Goal: Information Seeking & Learning: Learn about a topic

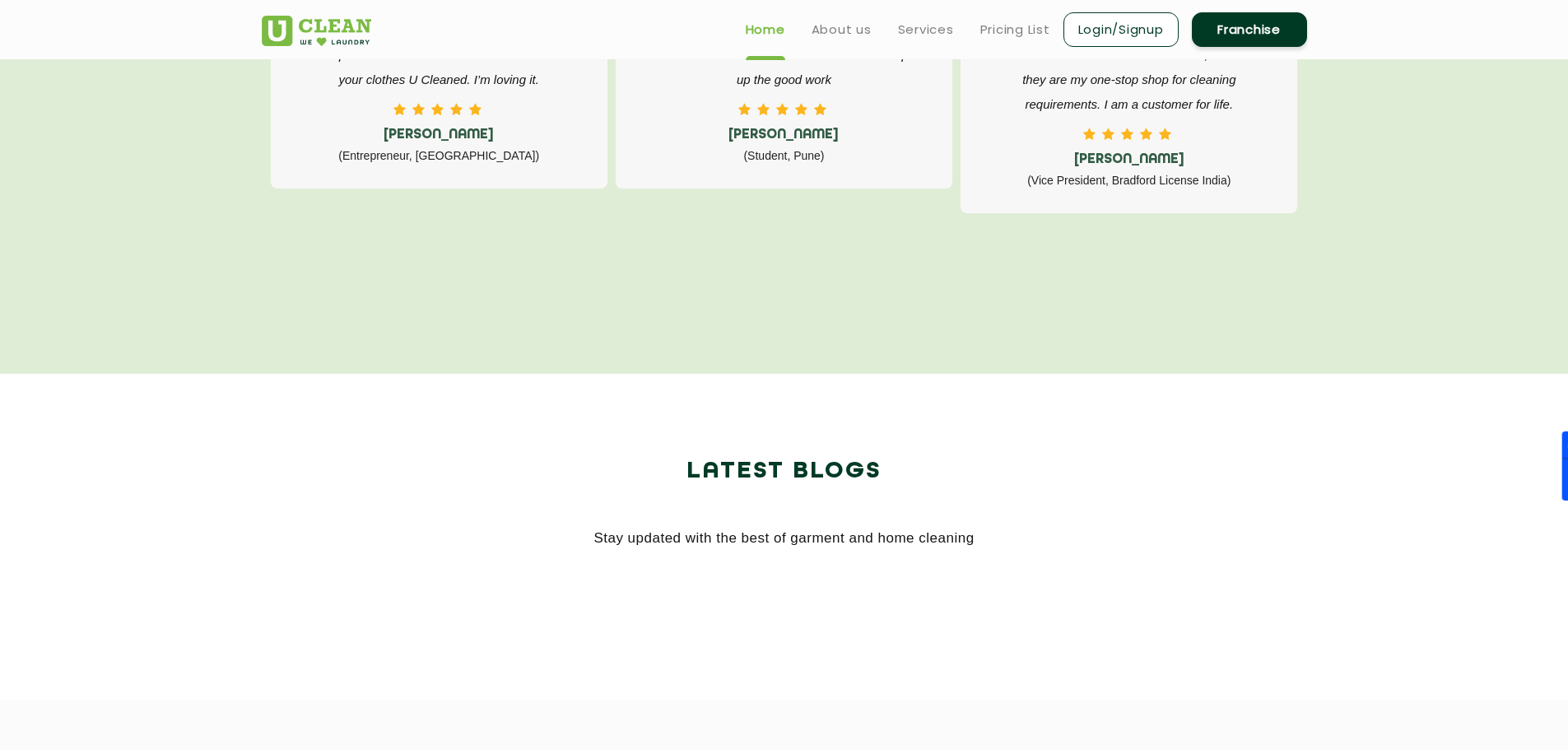
scroll to position [2306, 0]
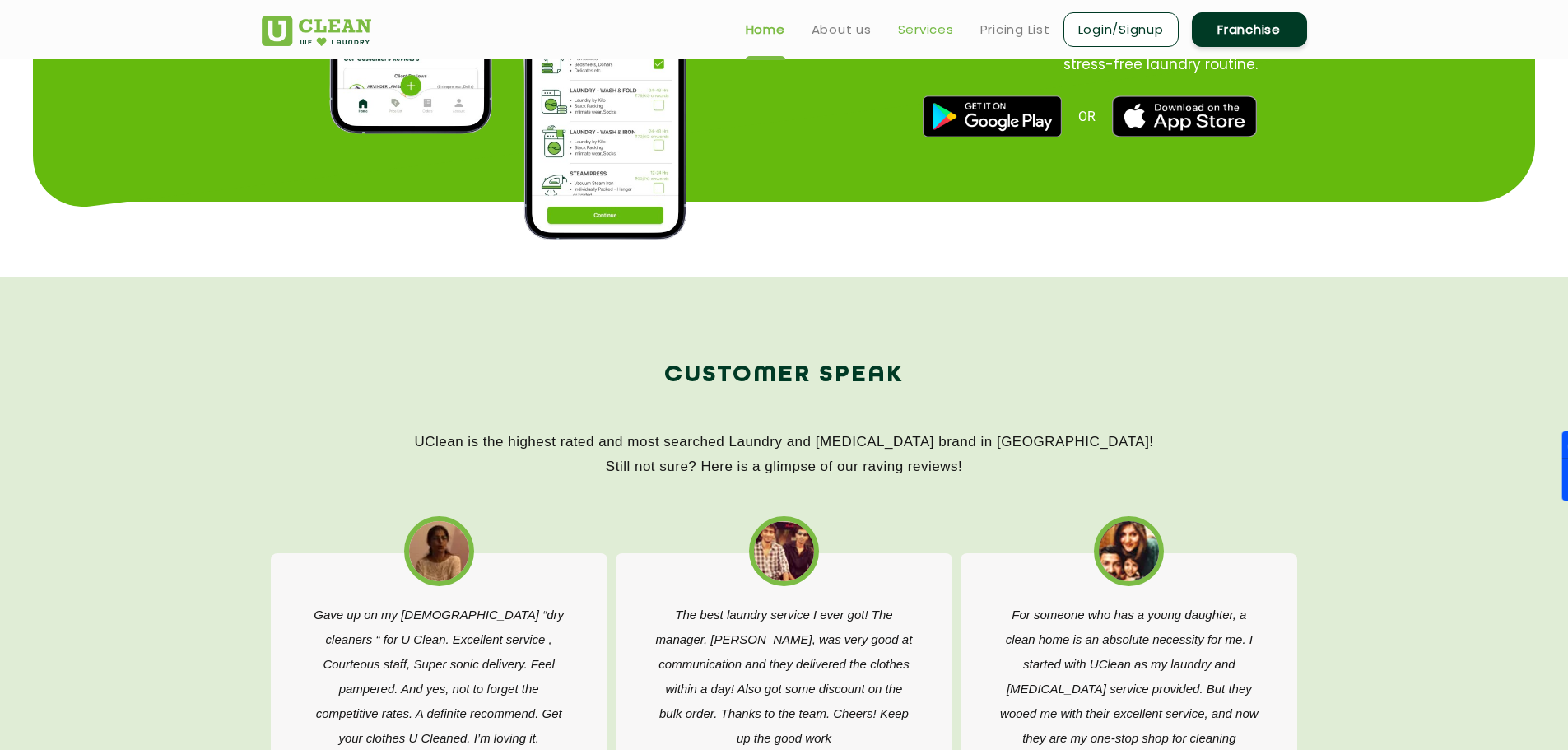
click at [927, 21] on link "Services" at bounding box center [926, 30] width 56 height 20
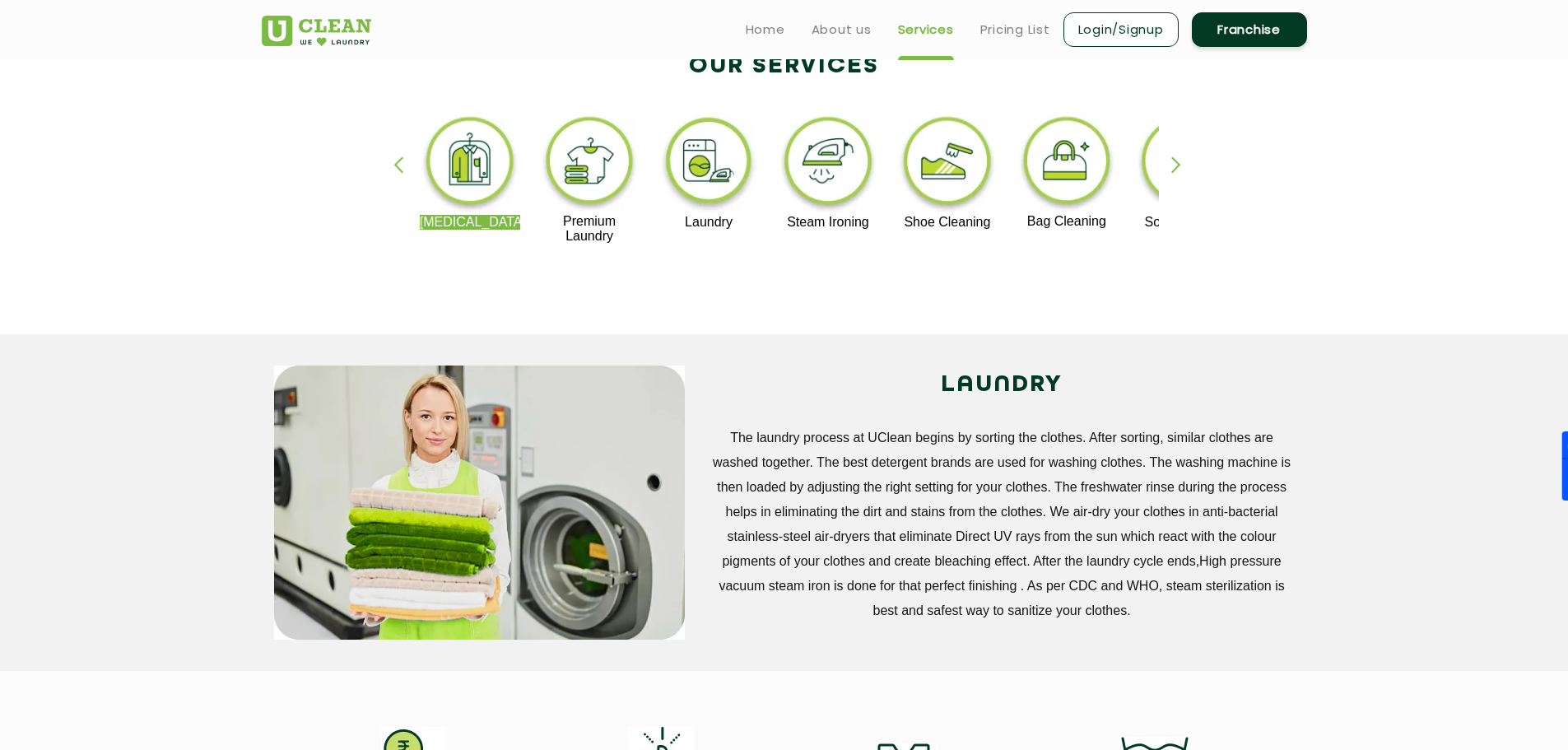
scroll to position [329, 0]
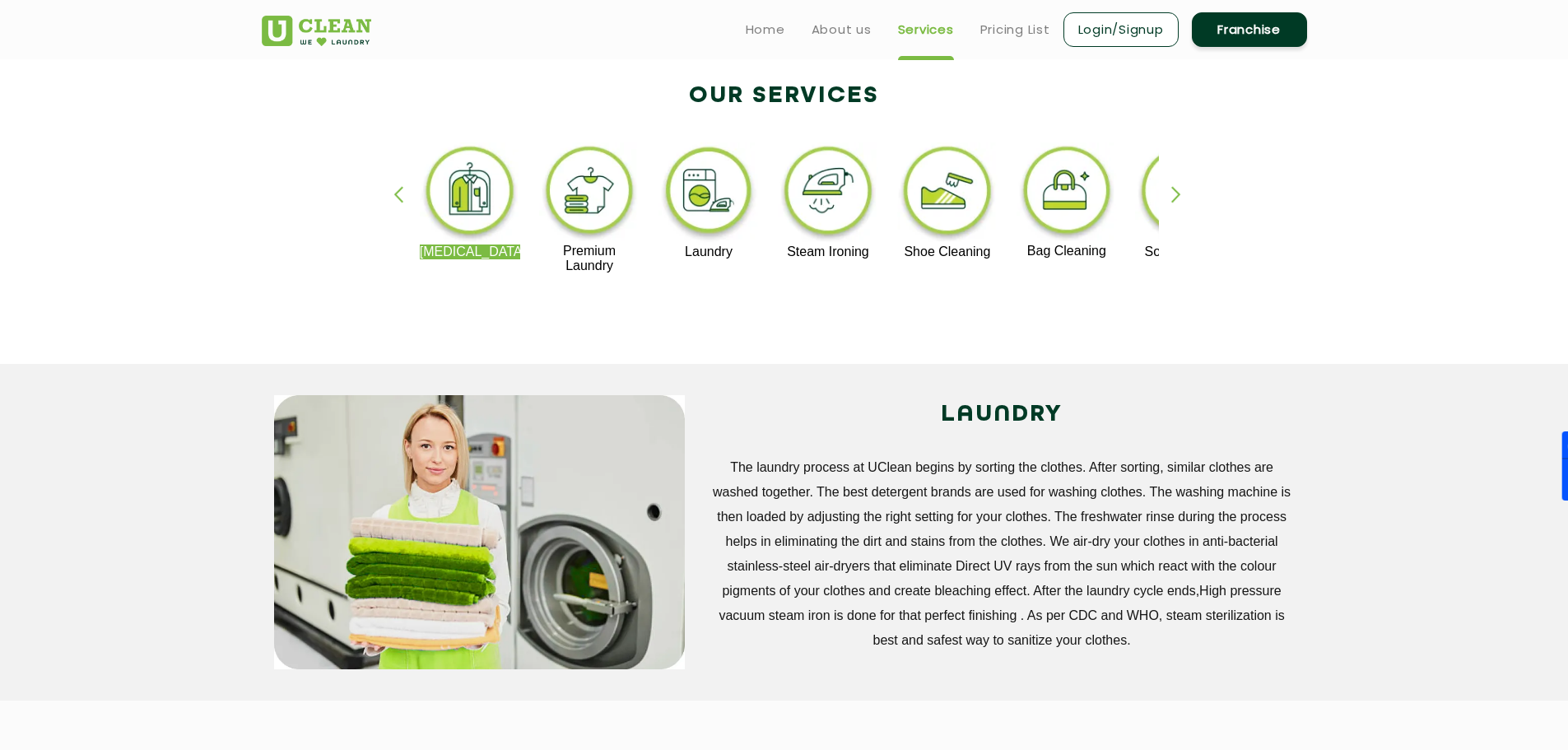
click at [1183, 186] on div "button" at bounding box center [1183, 209] width 24 height 45
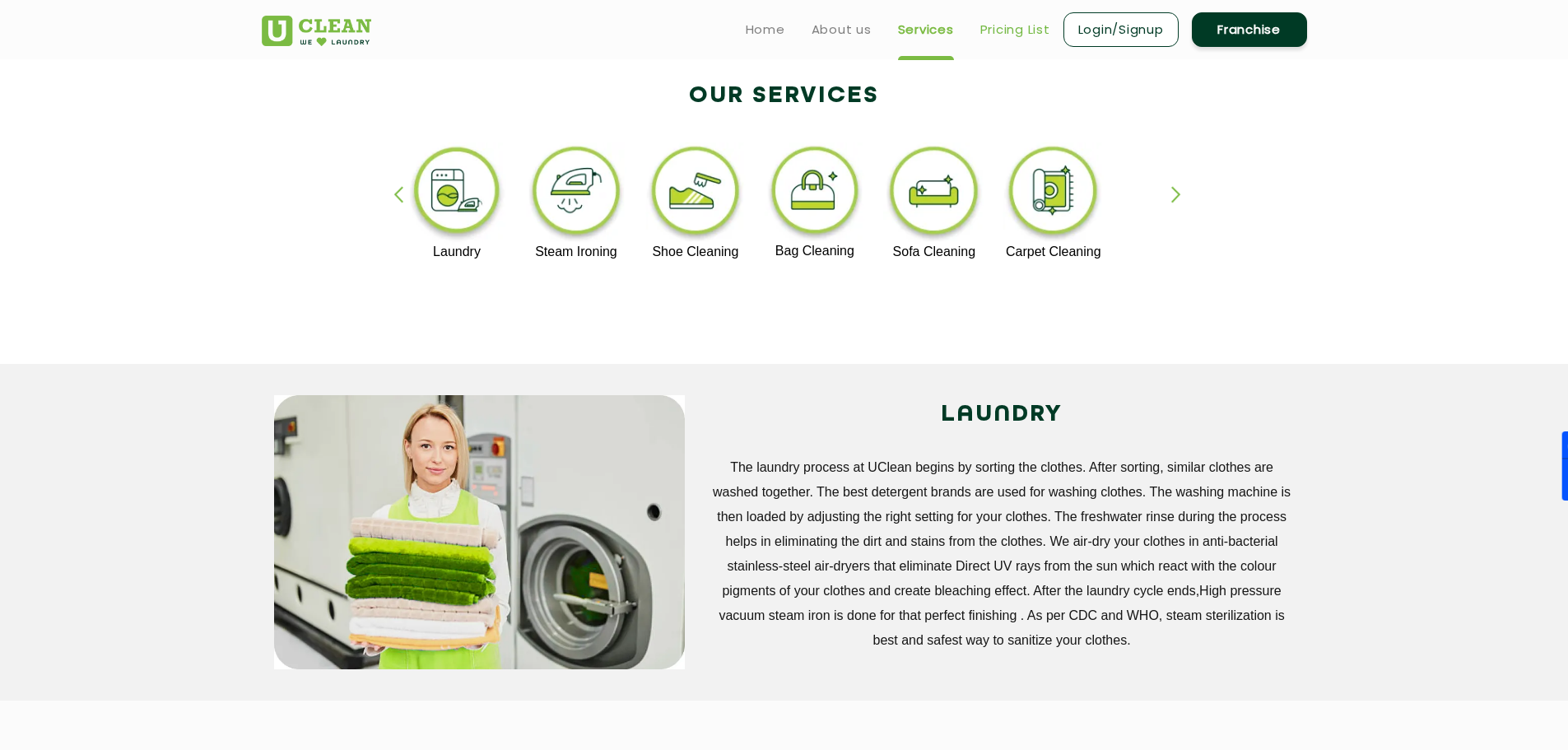
click at [998, 24] on link "Pricing List" at bounding box center [1015, 30] width 70 height 20
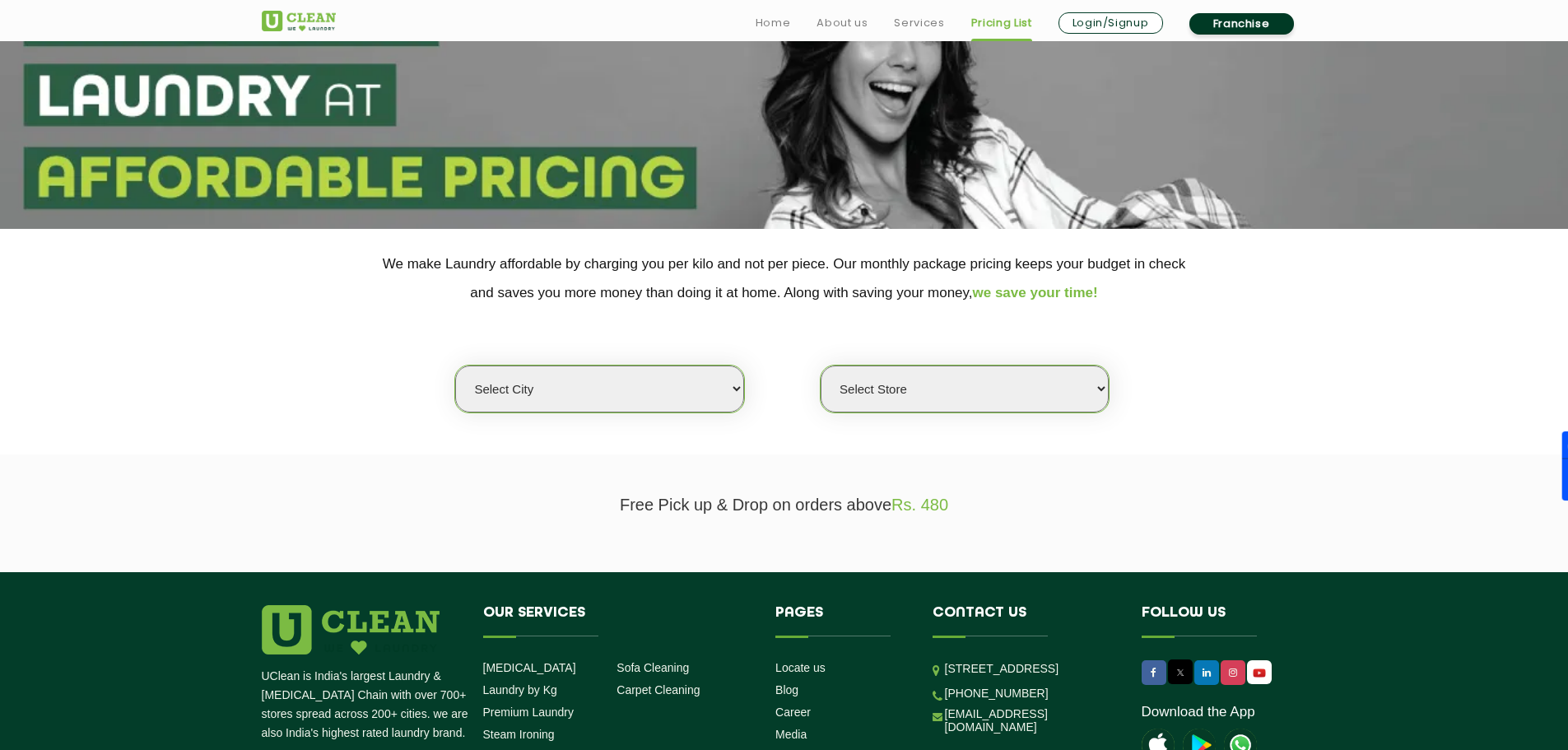
scroll to position [165, 0]
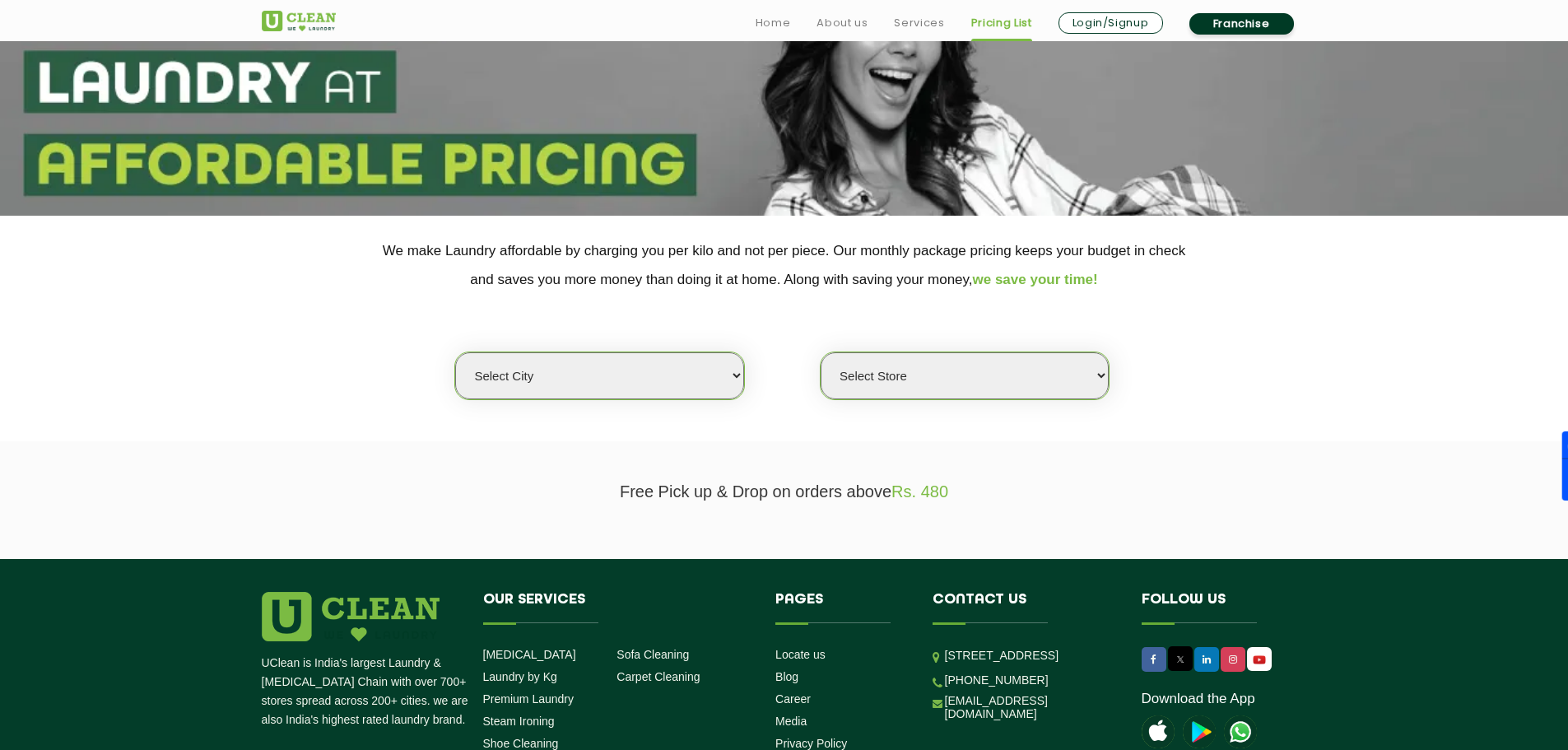
click at [654, 349] on div "Select city [GEOGRAPHIC_DATA] [GEOGRAPHIC_DATA] [GEOGRAPHIC_DATA] [GEOGRAPHIC_D…" at bounding box center [784, 347] width 1070 height 107
click at [654, 374] on select "Select city [GEOGRAPHIC_DATA] [GEOGRAPHIC_DATA] [GEOGRAPHIC_DATA] [GEOGRAPHIC_D…" at bounding box center [599, 376] width 288 height 47
select select "12"
click at [455, 353] on select "Select city [GEOGRAPHIC_DATA] [GEOGRAPHIC_DATA] [GEOGRAPHIC_DATA] [GEOGRAPHIC_D…" at bounding box center [599, 376] width 288 height 47
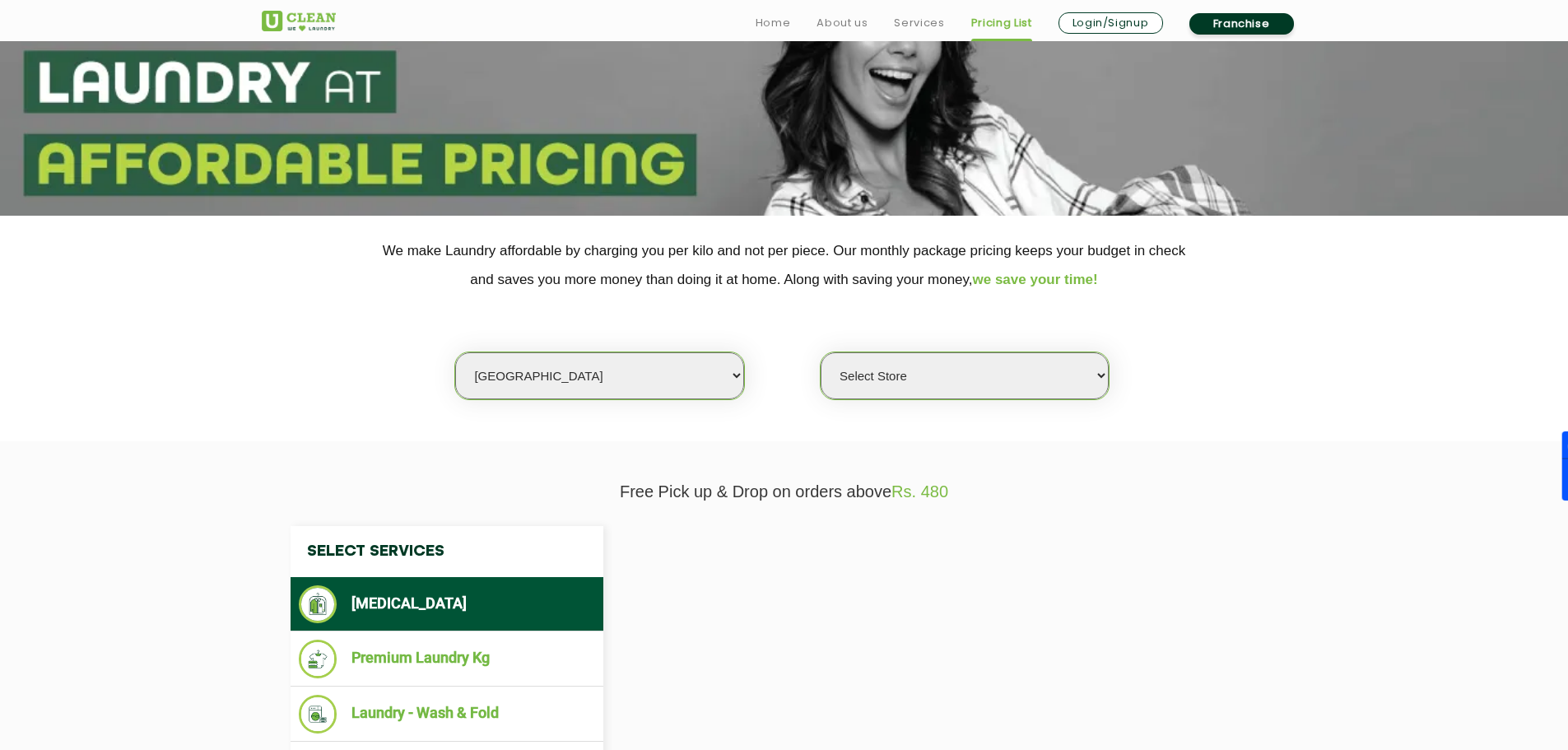
click at [1058, 385] on select "Select Store UClean Shivranjani" at bounding box center [964, 376] width 288 height 47
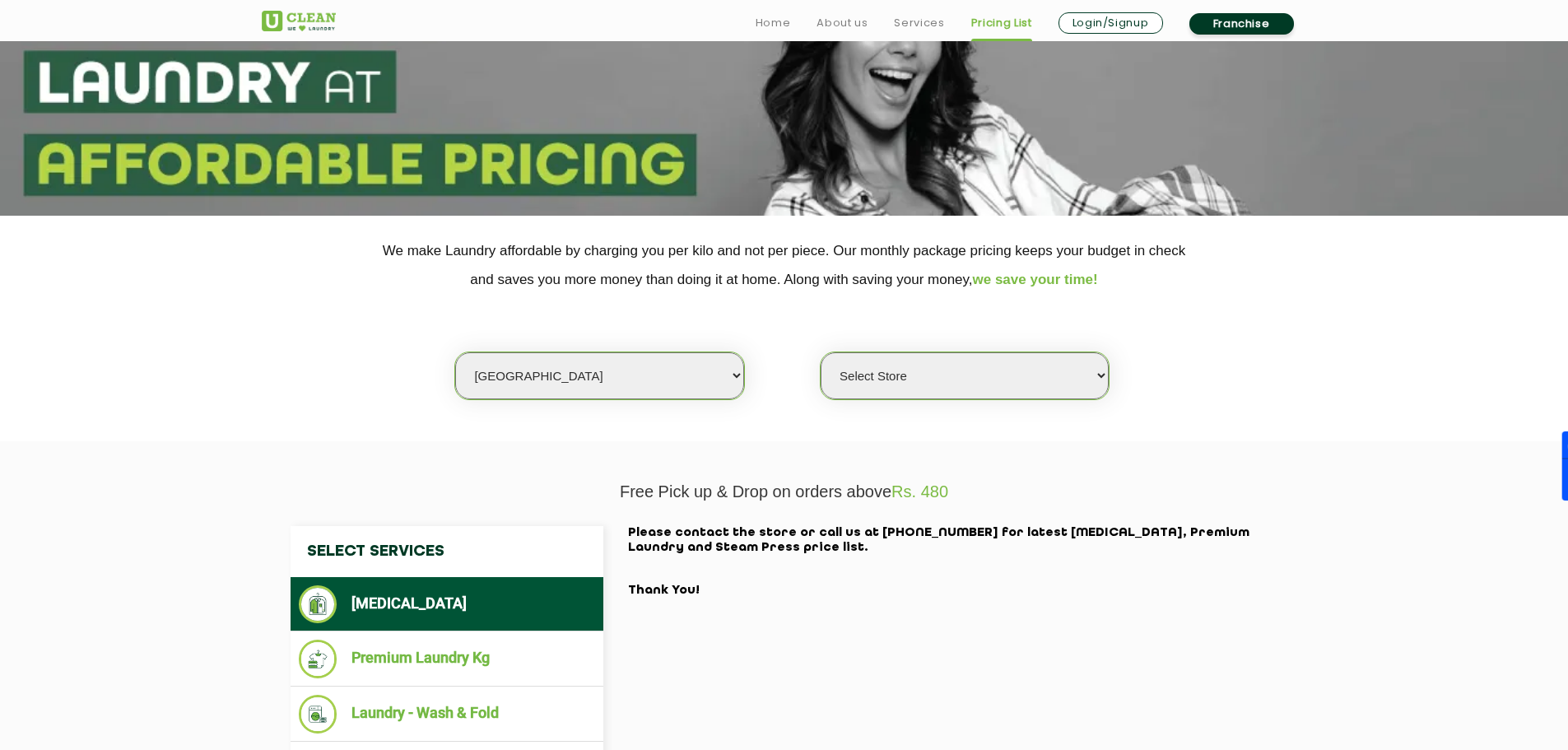
select select "25"
click at [820, 353] on select "Select Store UClean Shivranjani" at bounding box center [964, 376] width 288 height 47
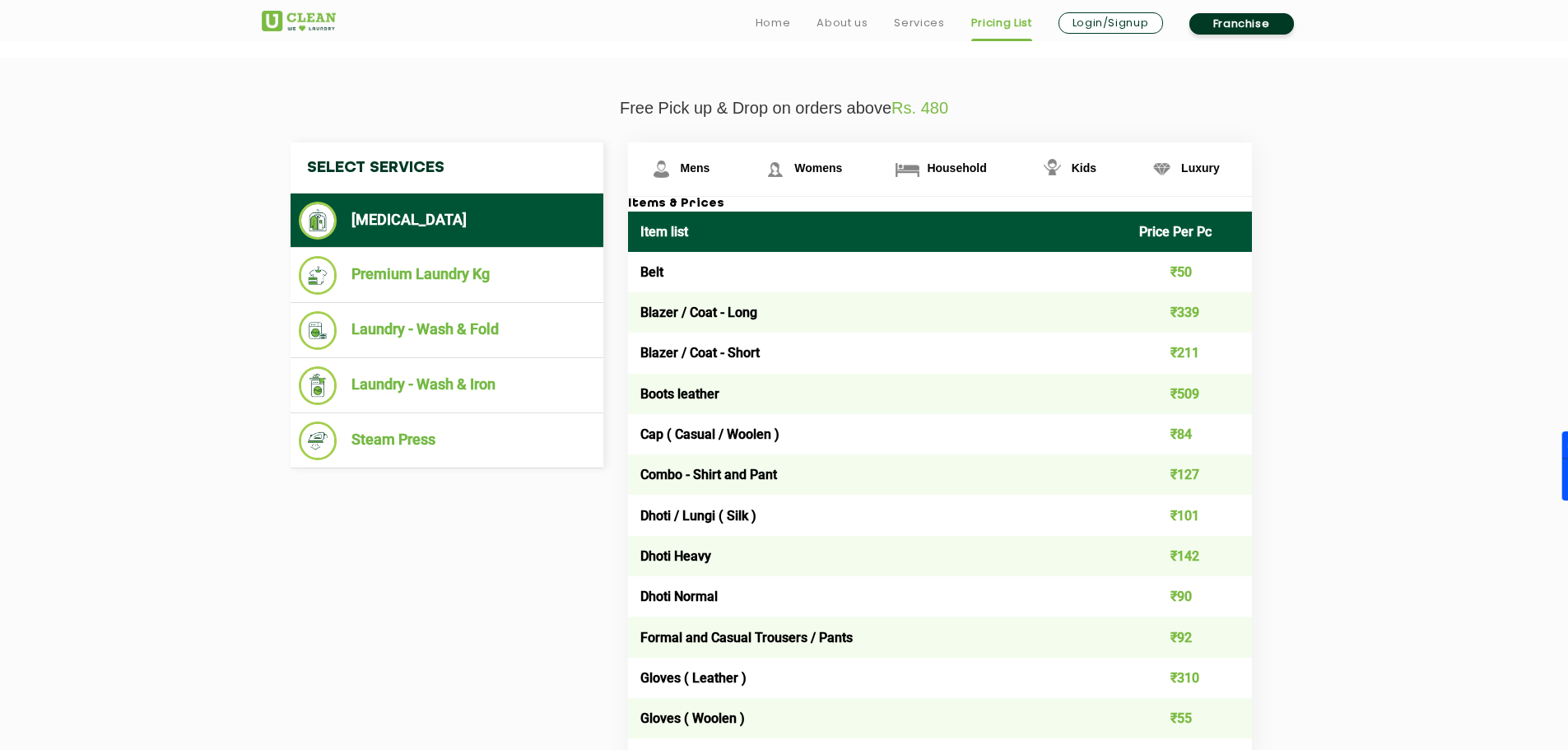
scroll to position [576, 0]
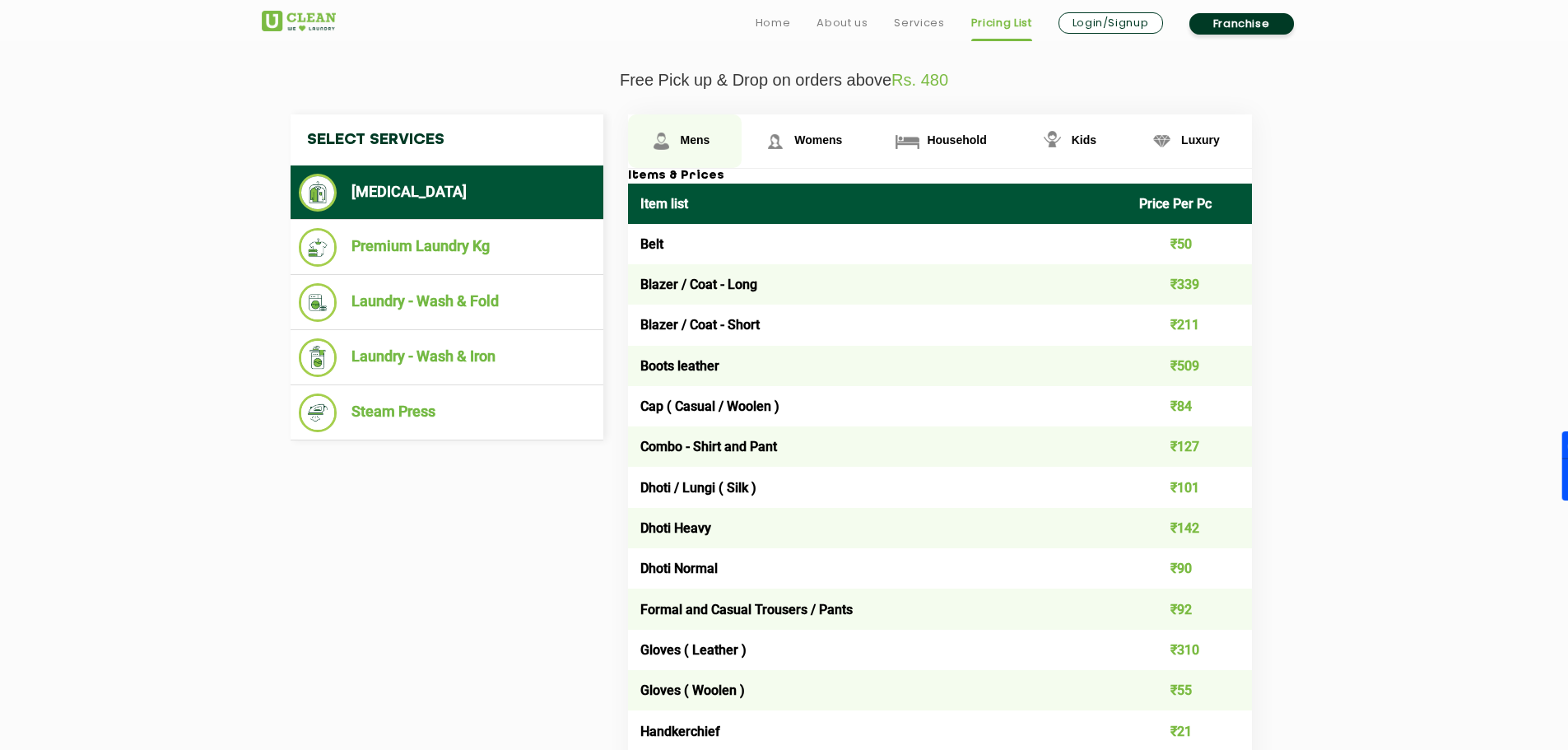
click at [697, 133] on link "Mens" at bounding box center [685, 141] width 114 height 53
click at [813, 138] on span "Womens" at bounding box center [818, 140] width 48 height 13
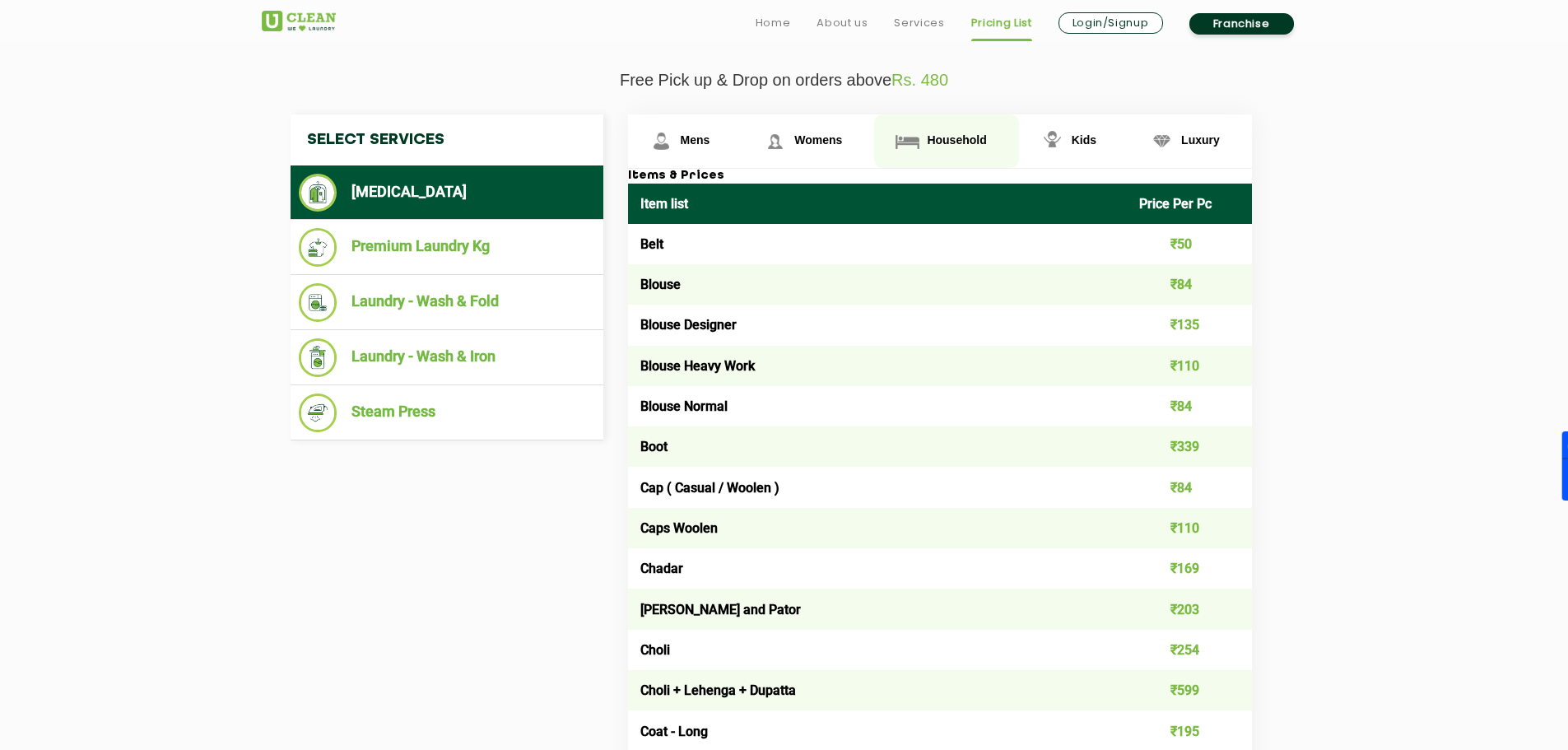
click at [978, 146] on span "Household" at bounding box center [956, 140] width 59 height 13
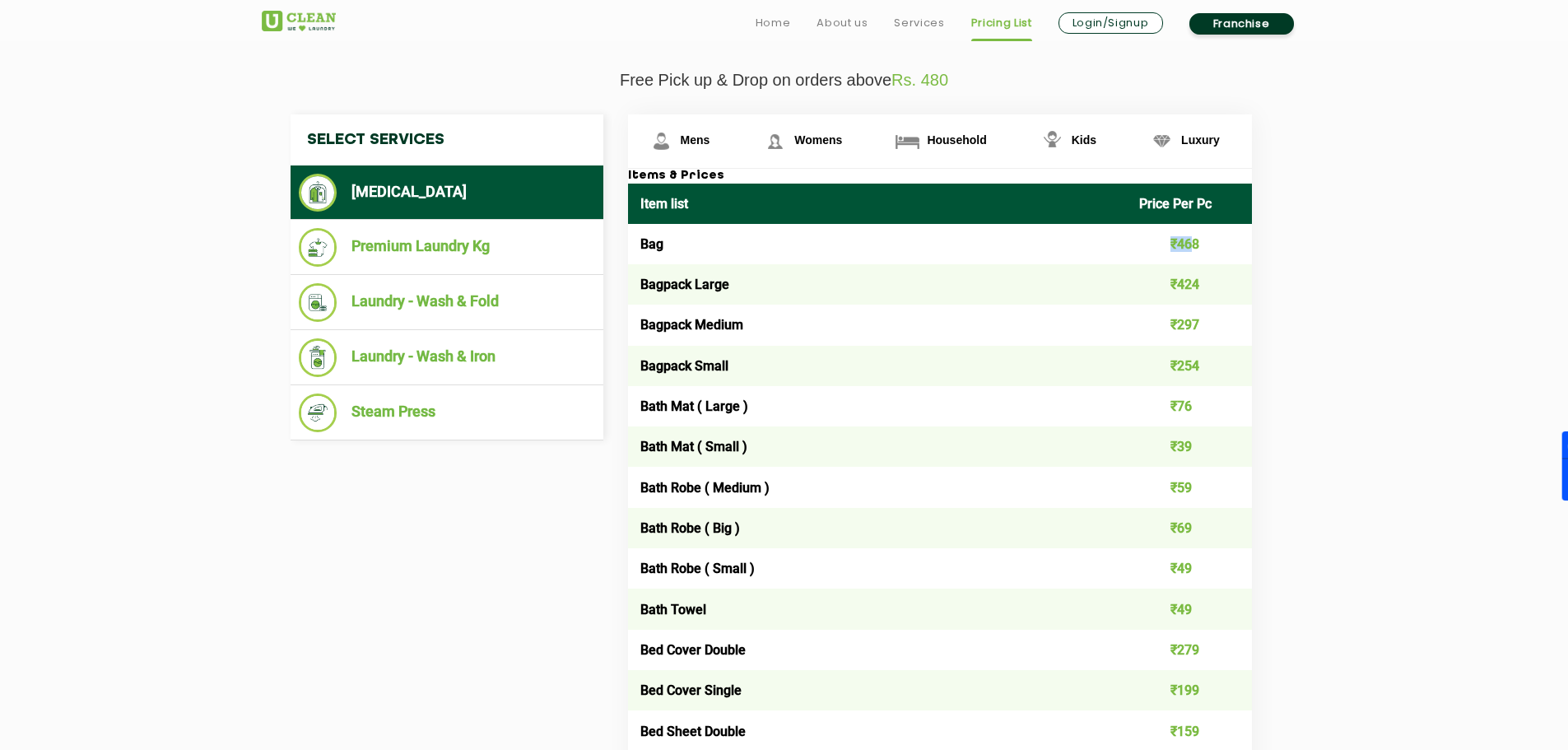
drag, startPoint x: 1195, startPoint y: 249, endPoint x: 1154, endPoint y: 230, distance: 45.2
click at [1149, 250] on td "₹468" at bounding box center [1188, 244] width 125 height 40
click at [1194, 145] on span "Luxury" at bounding box center [1201, 140] width 38 height 13
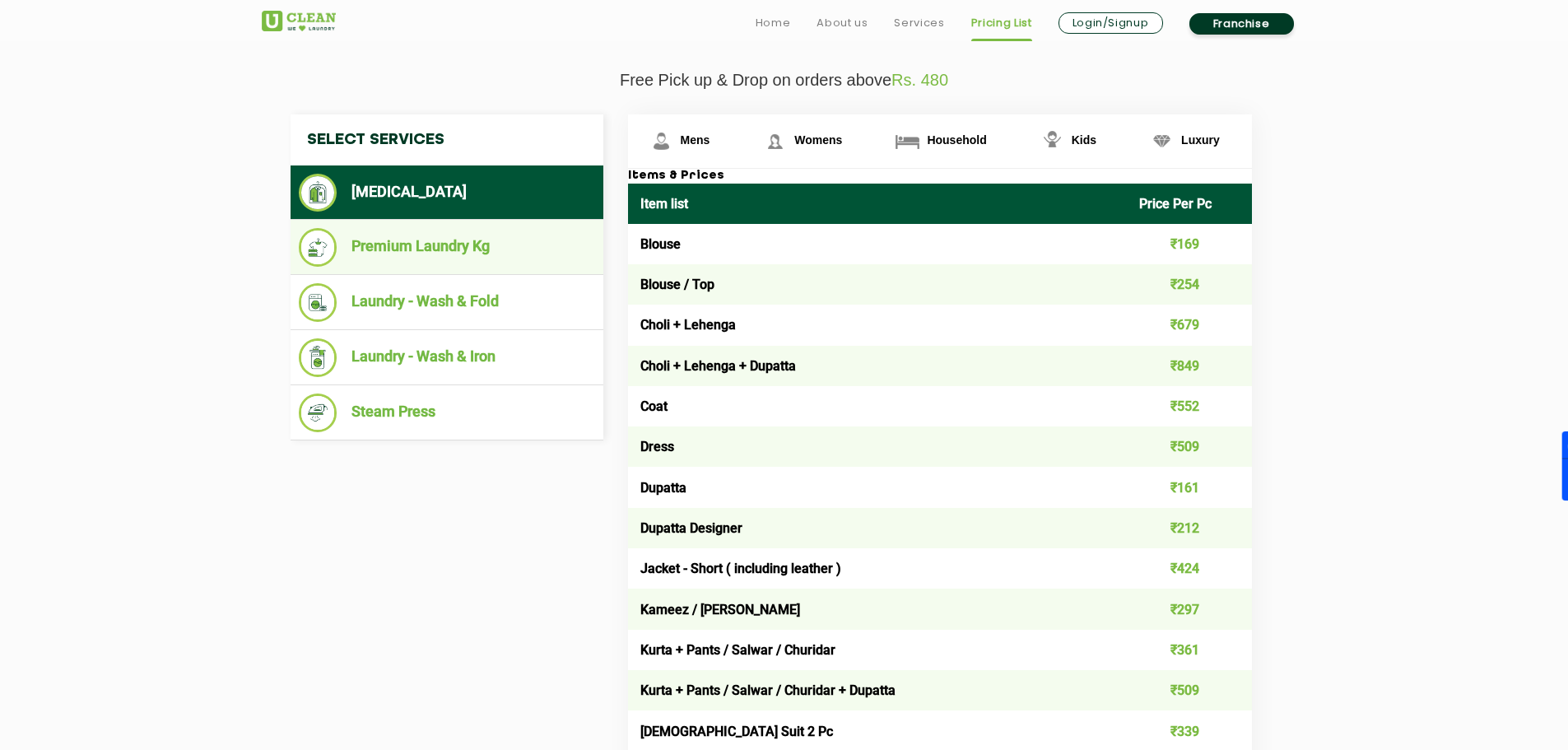
click at [461, 255] on li "Premium Laundry Kg" at bounding box center [447, 247] width 297 height 38
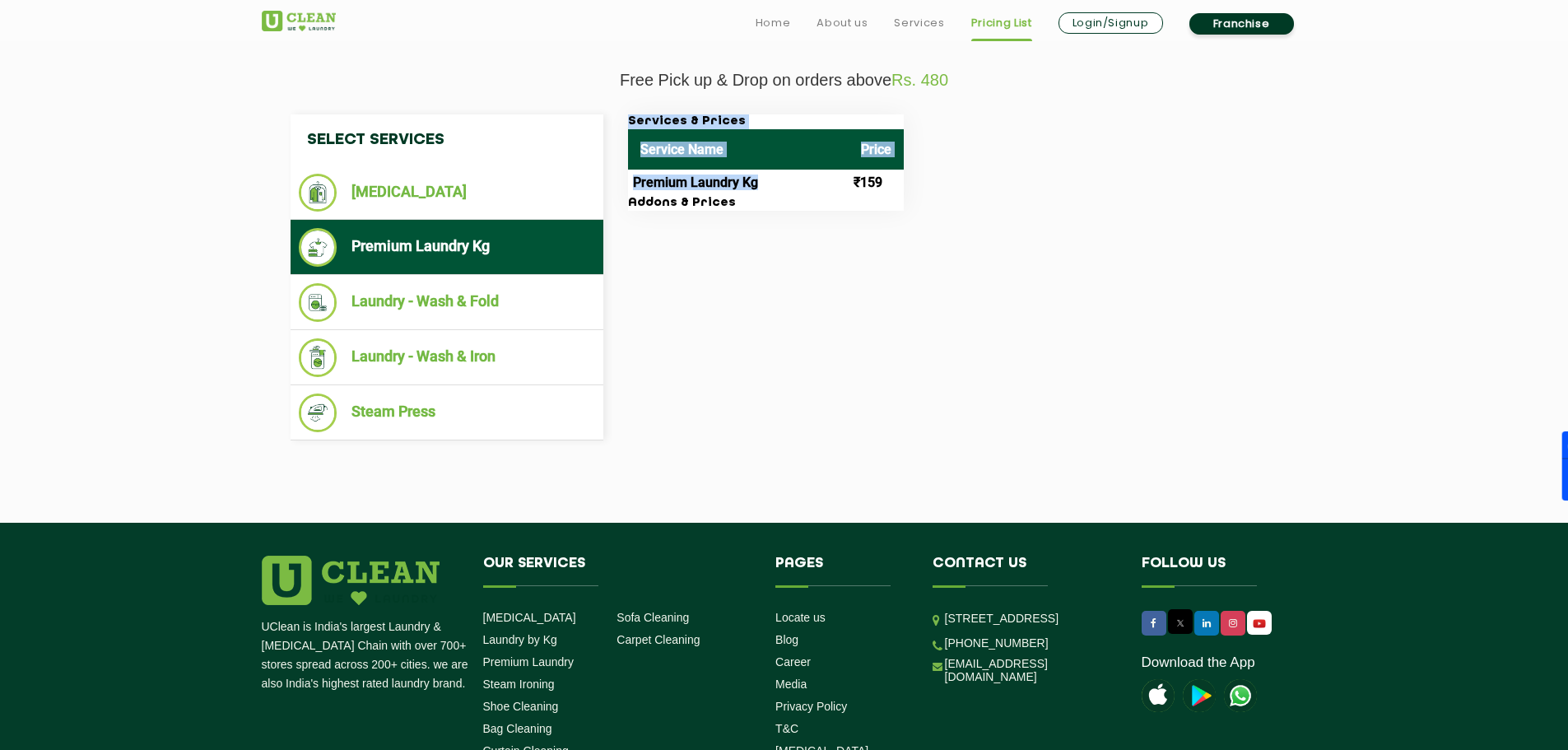
click at [928, 181] on div "Services & Prices Service Name Price Premium Laundry Kg ₹159 Addons & Prices" at bounding box center [953, 162] width 674 height 96
click at [907, 187] on div "Services & Prices Service Name Price Premium Laundry Kg ₹159 Addons & Prices" at bounding box center [953, 162] width 674 height 96
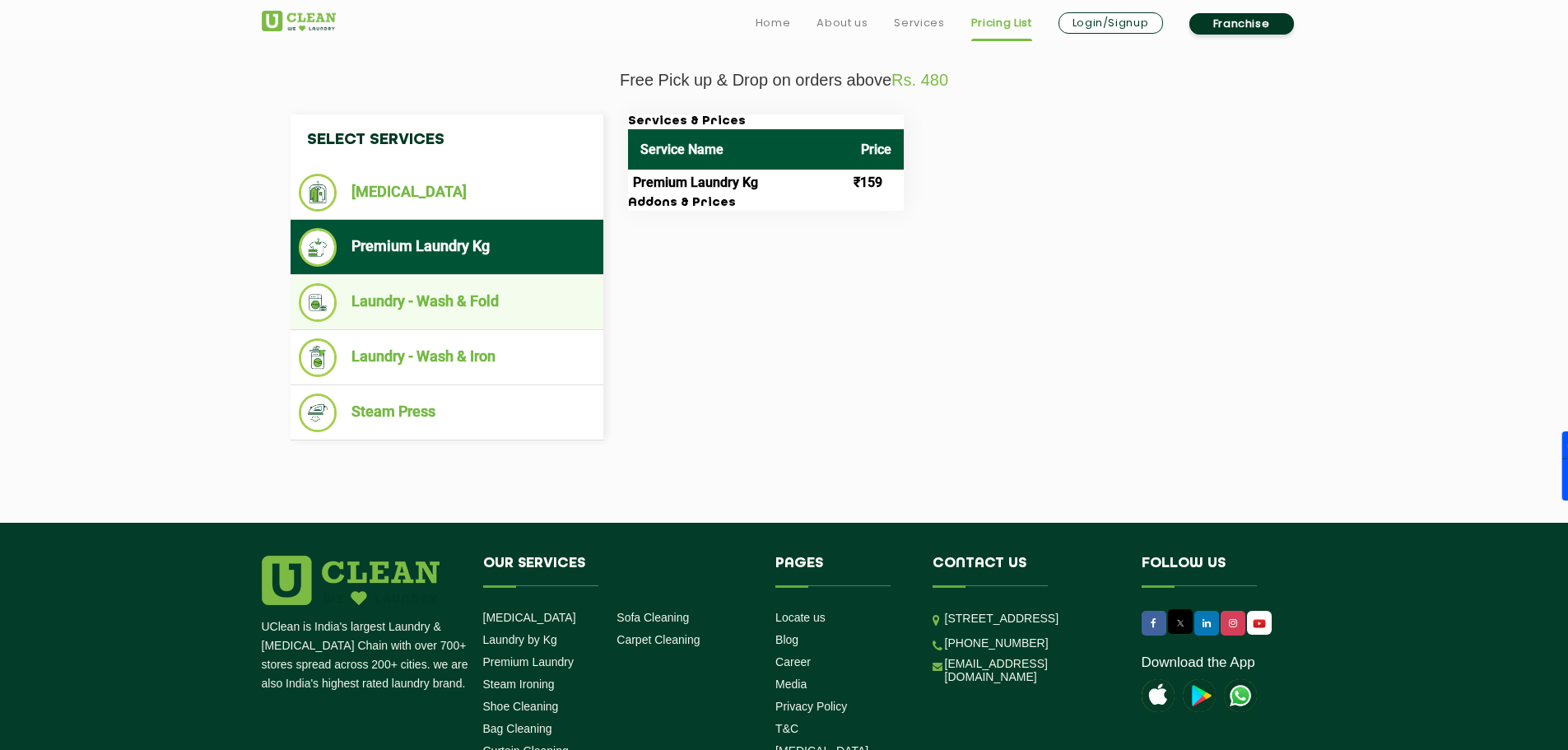
click at [449, 294] on li "Laundry - Wash & Fold" at bounding box center [447, 302] width 297 height 38
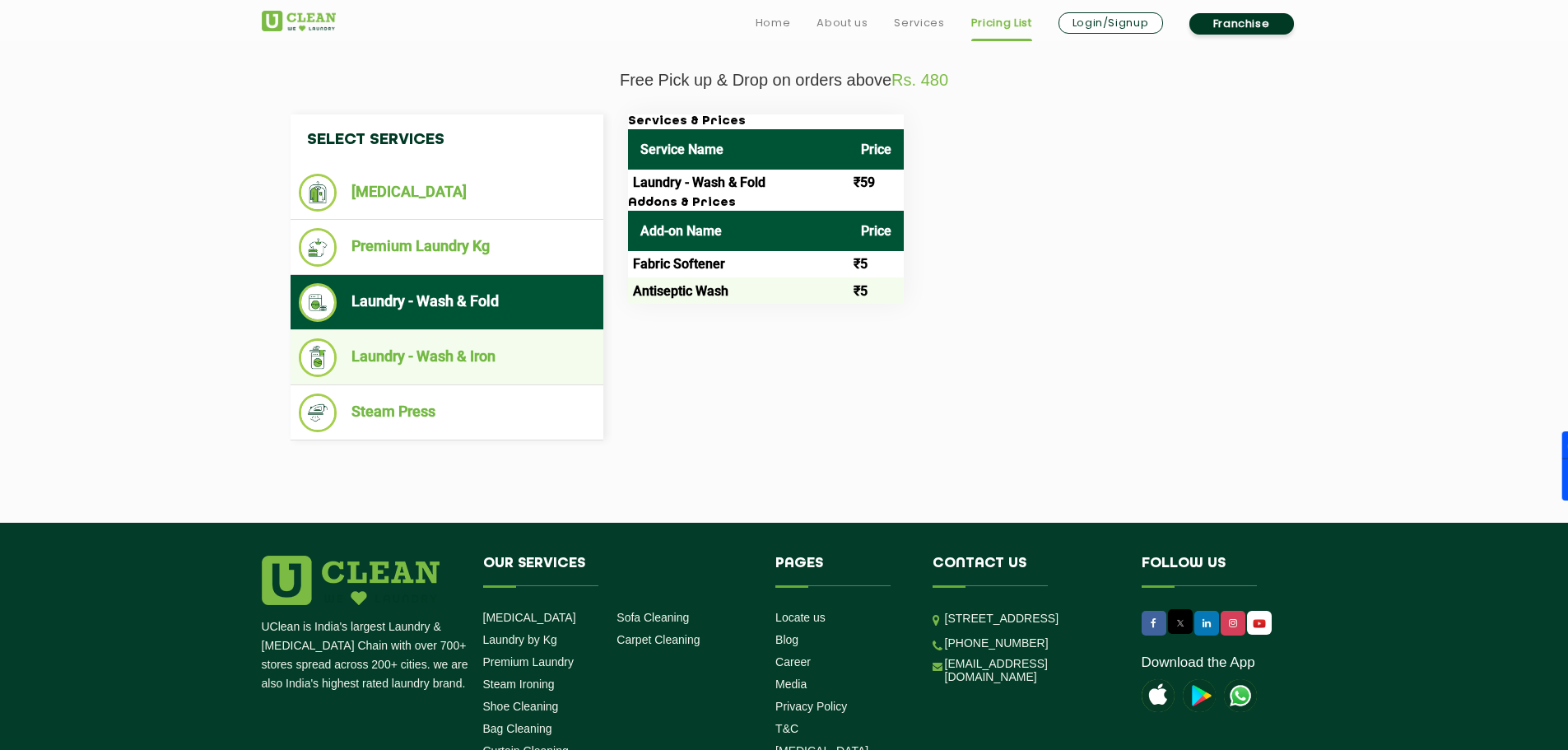
click at [495, 361] on li "Laundry - Wash & Iron" at bounding box center [447, 358] width 297 height 38
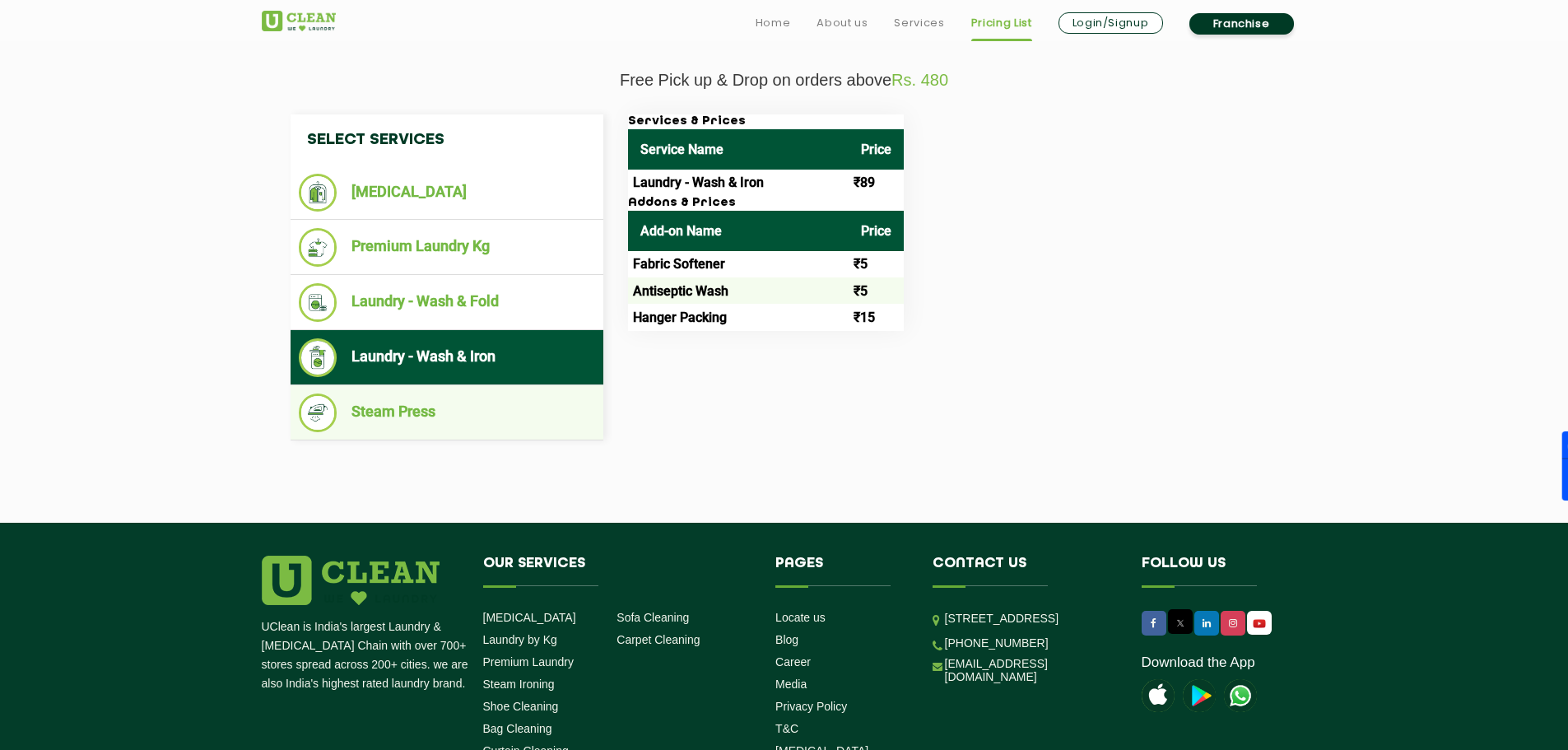
drag, startPoint x: 482, startPoint y: 403, endPoint x: 489, endPoint y: 378, distance: 26.0
click at [481, 402] on li "Steam Press" at bounding box center [447, 413] width 297 height 38
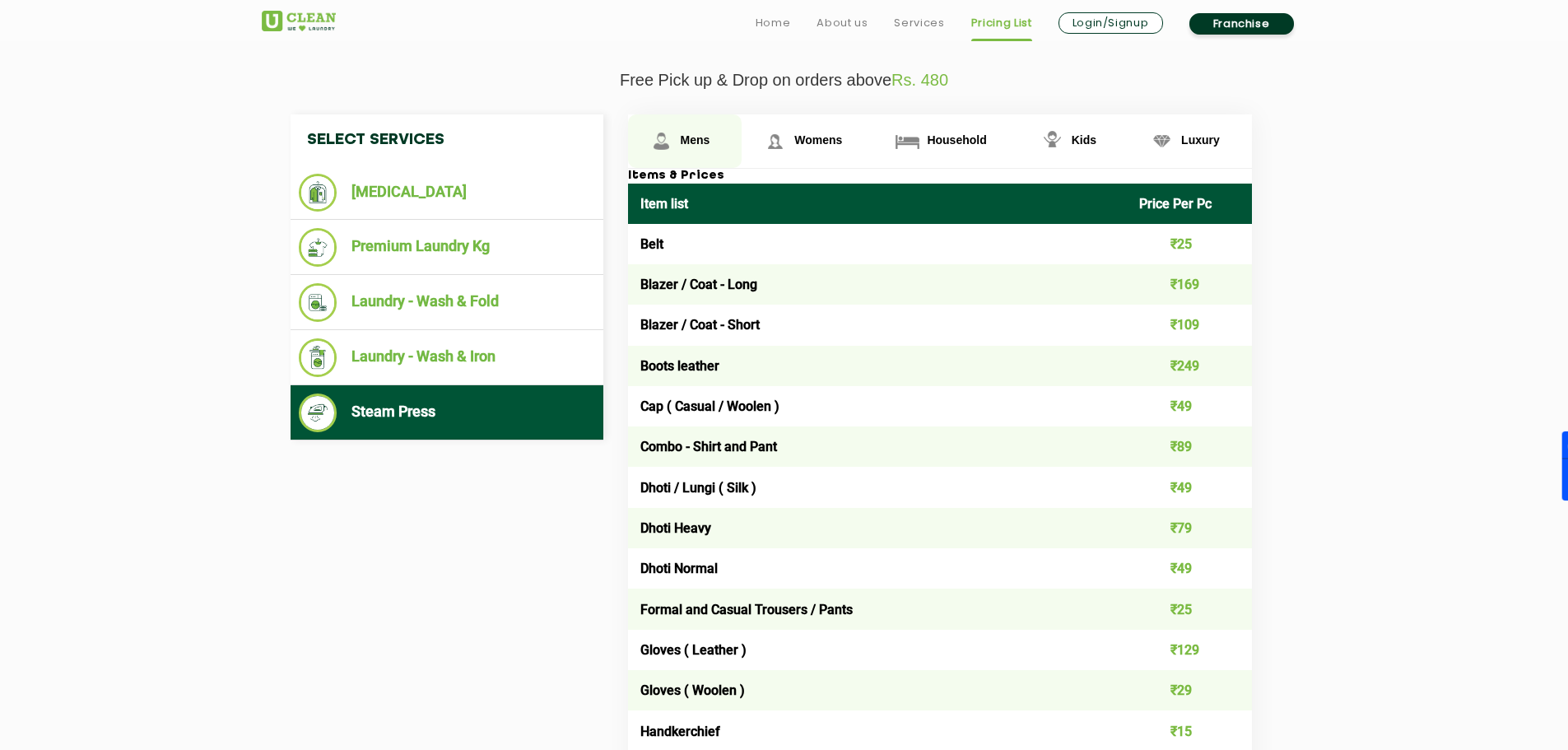
click at [710, 141] on link "Mens" at bounding box center [685, 141] width 114 height 53
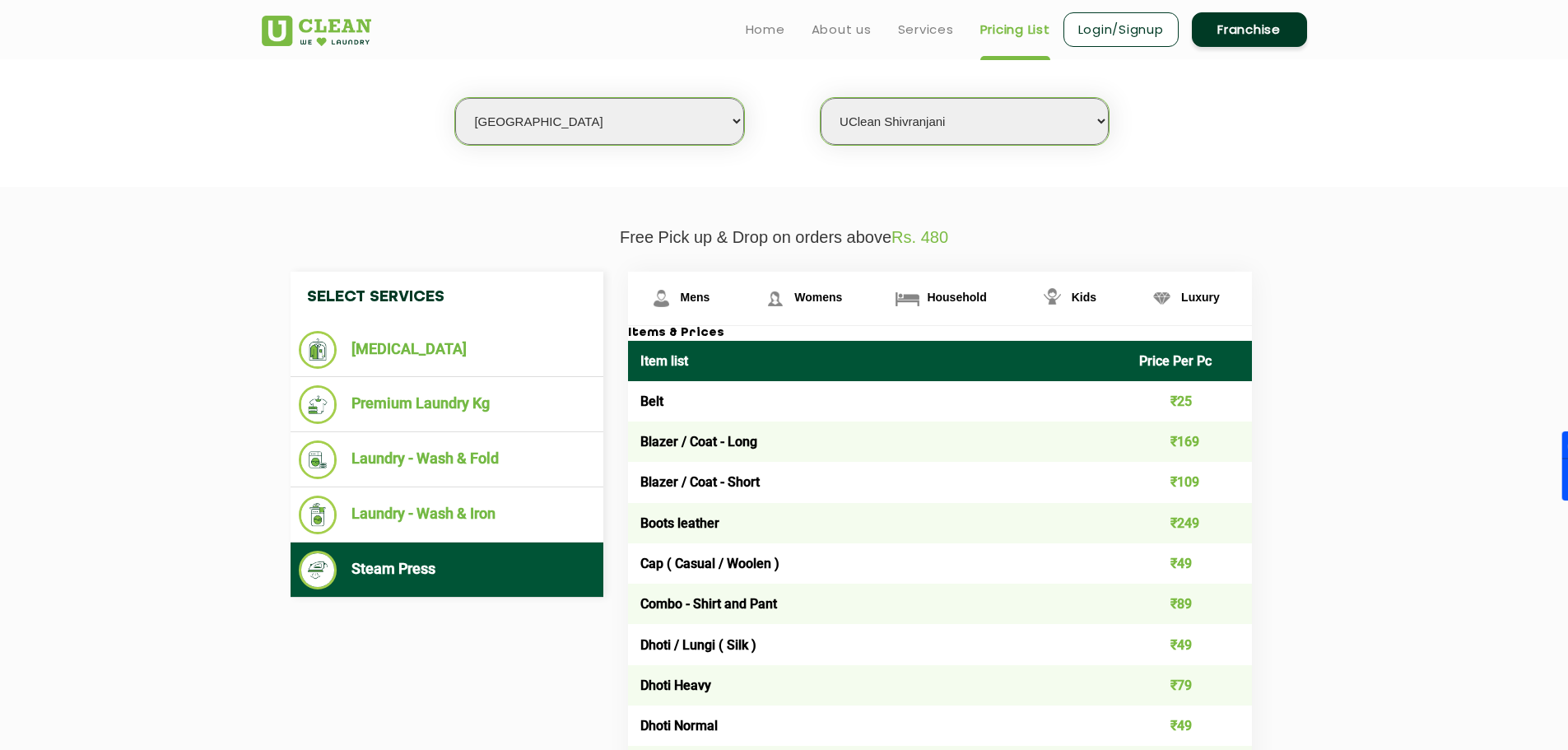
scroll to position [329, 0]
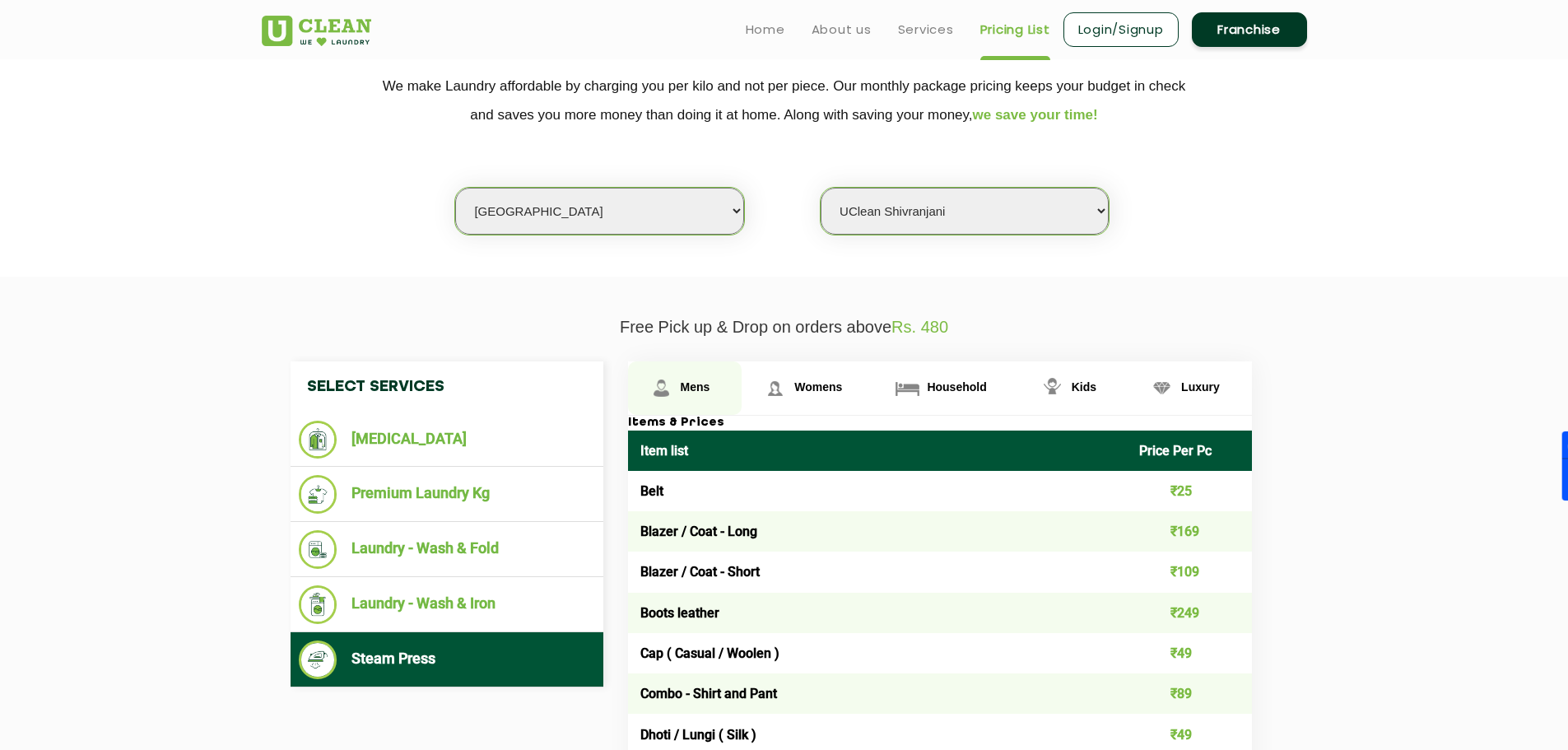
click at [698, 393] on span "Mens" at bounding box center [695, 387] width 30 height 13
